Goal: Task Accomplishment & Management: Manage account settings

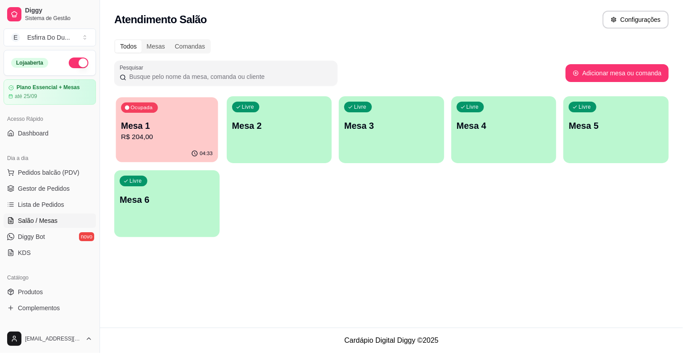
click at [185, 123] on p "Mesa 1" at bounding box center [166, 126] width 91 height 12
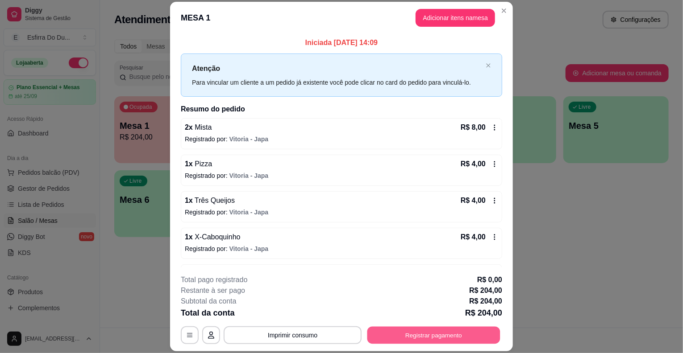
click at [409, 337] on button "Registrar pagamento" at bounding box center [433, 335] width 133 height 17
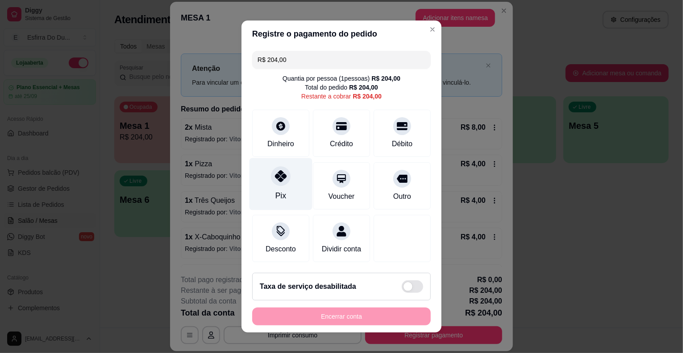
click at [271, 184] on div at bounding box center [281, 176] width 20 height 20
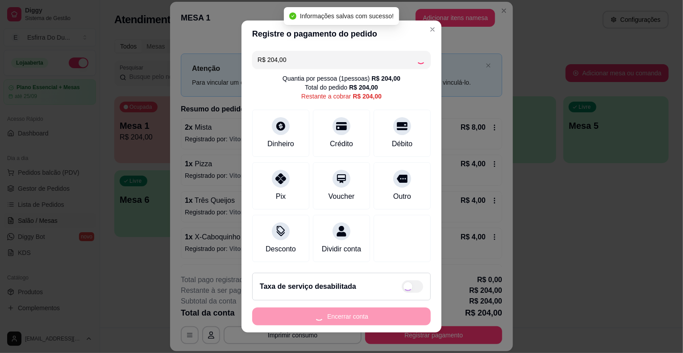
type input "R$ 0,00"
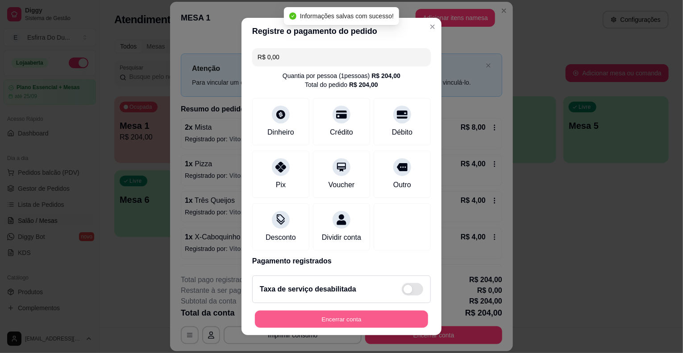
click at [309, 313] on button "Encerrar conta" at bounding box center [341, 319] width 173 height 17
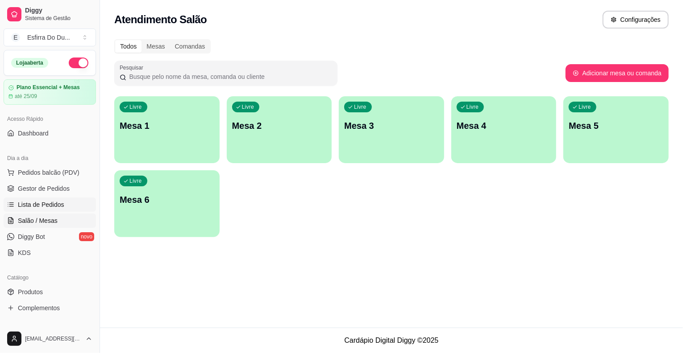
click at [57, 201] on span "Lista de Pedidos" at bounding box center [41, 204] width 46 height 9
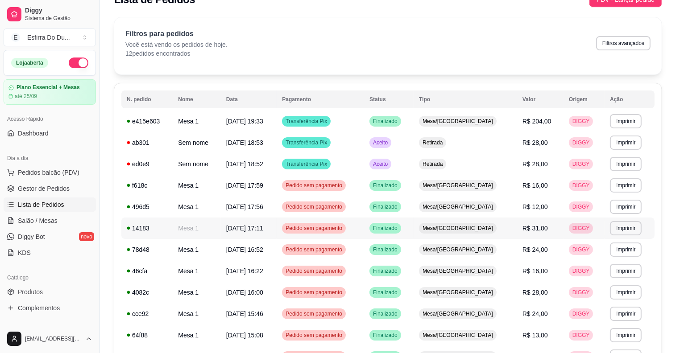
scroll to position [8, 0]
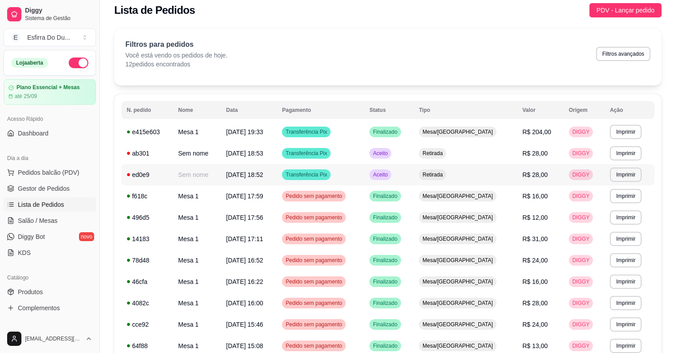
click at [390, 176] on span "Aceito" at bounding box center [380, 174] width 18 height 7
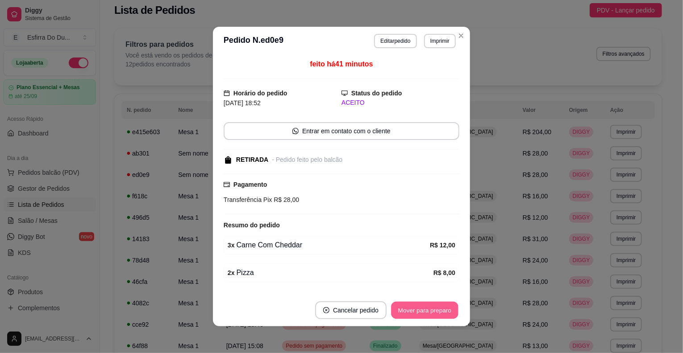
click at [409, 304] on button "Mover para preparo" at bounding box center [424, 310] width 67 height 17
click at [412, 304] on button "Mover para retirada disponível" at bounding box center [410, 311] width 99 height 18
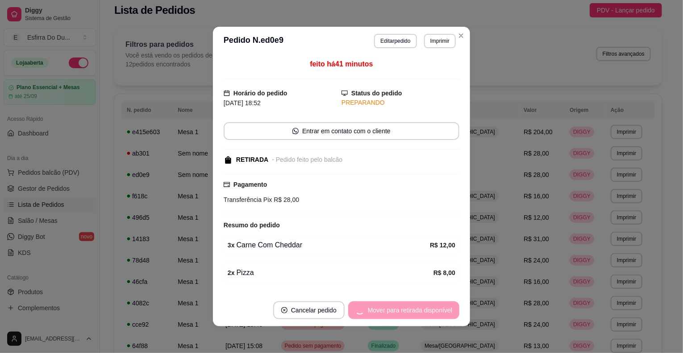
click at [412, 304] on div "Mover para retirada disponível" at bounding box center [403, 311] width 111 height 18
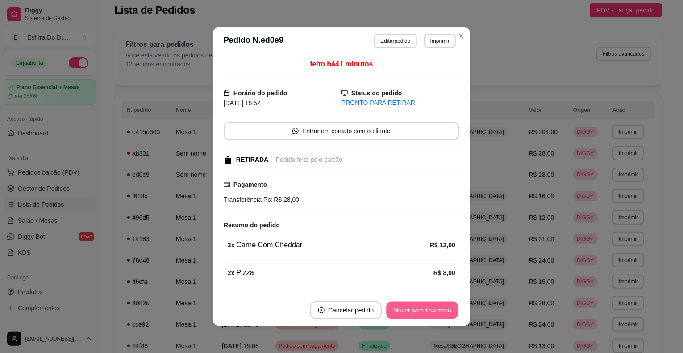
click at [412, 304] on button "Mover para finalizado" at bounding box center [423, 310] width 72 height 17
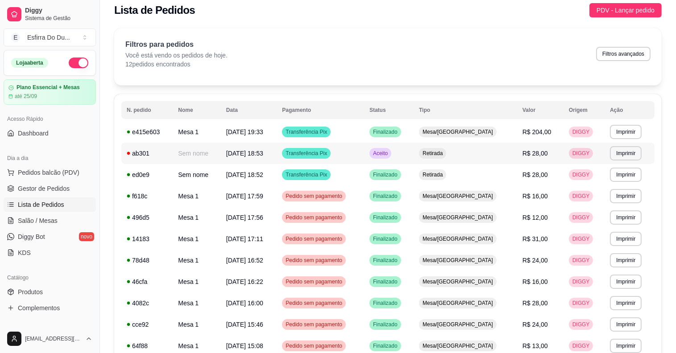
click at [390, 155] on span "Aceito" at bounding box center [380, 153] width 18 height 7
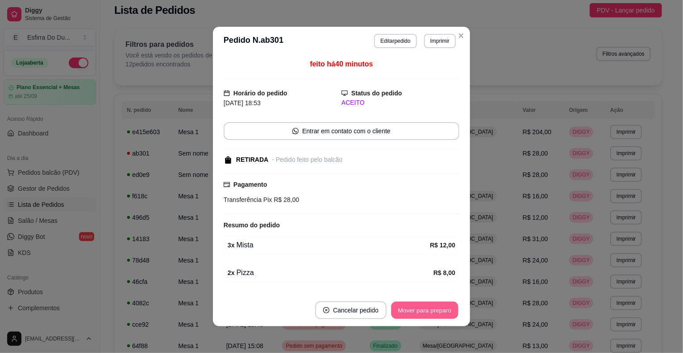
click at [423, 311] on button "Mover para preparo" at bounding box center [424, 310] width 67 height 17
click at [423, 311] on button "Mover para retirada disponível" at bounding box center [410, 310] width 96 height 17
click at [423, 311] on button "Mover para finalizado" at bounding box center [423, 310] width 72 height 17
